Goal: Task Accomplishment & Management: Complete application form

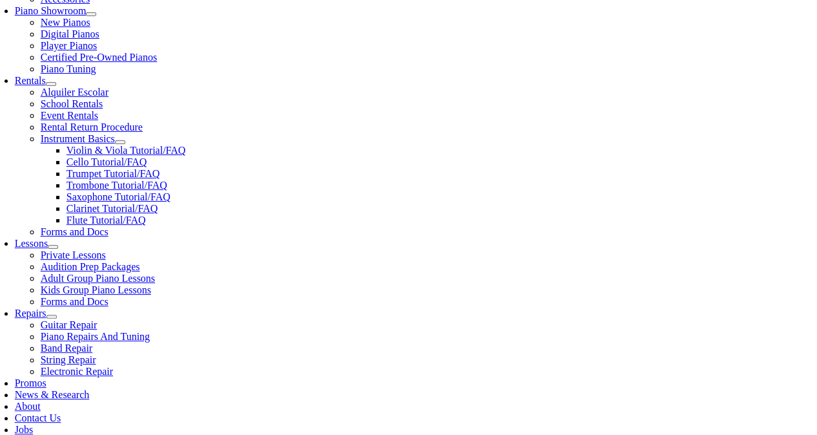
scroll to position [410, 0]
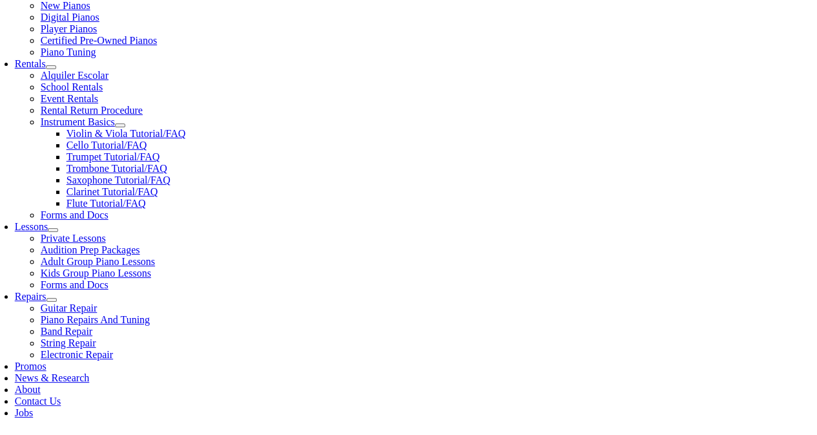
type input "east"
